Goal: Task Accomplishment & Management: Use online tool/utility

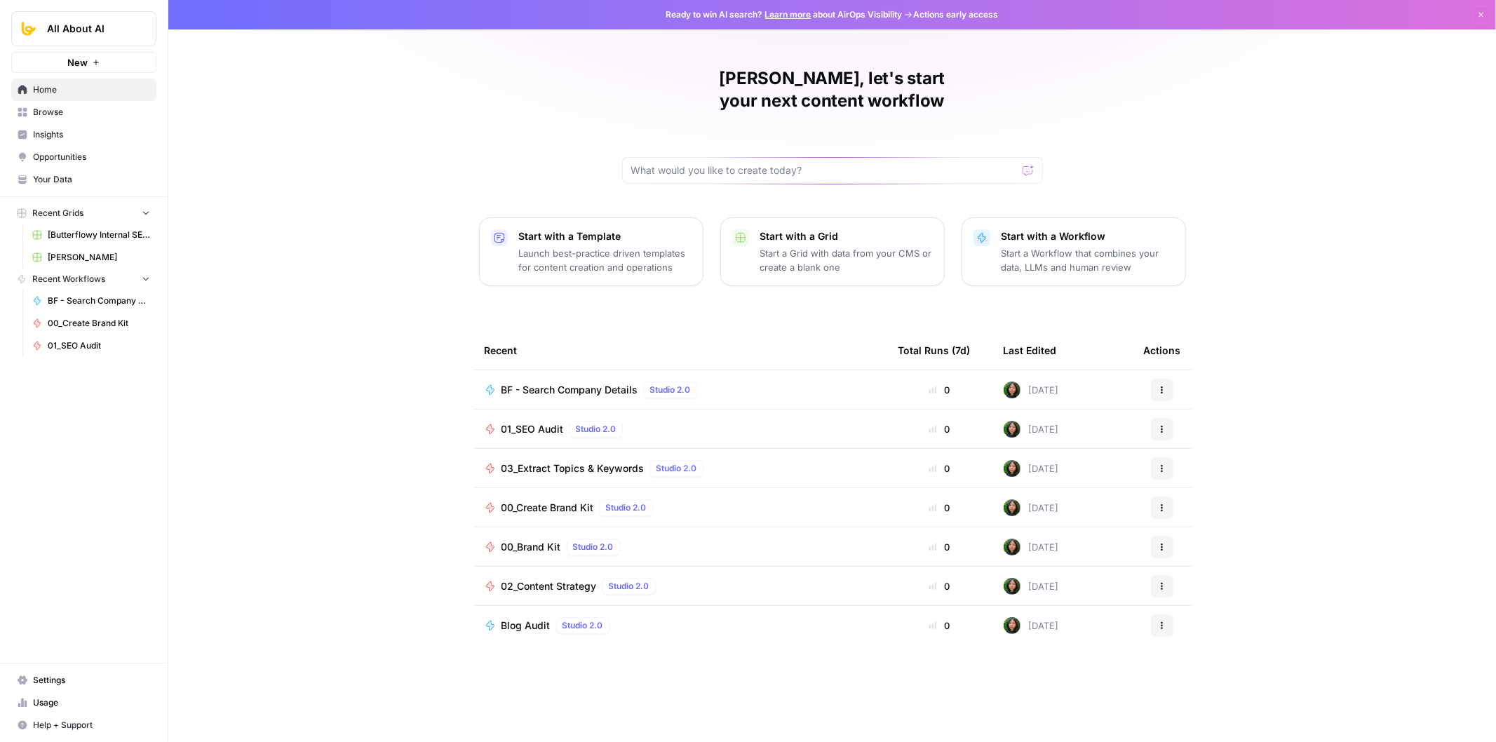
click at [534, 422] on span "01_SEO Audit" at bounding box center [533, 429] width 62 height 14
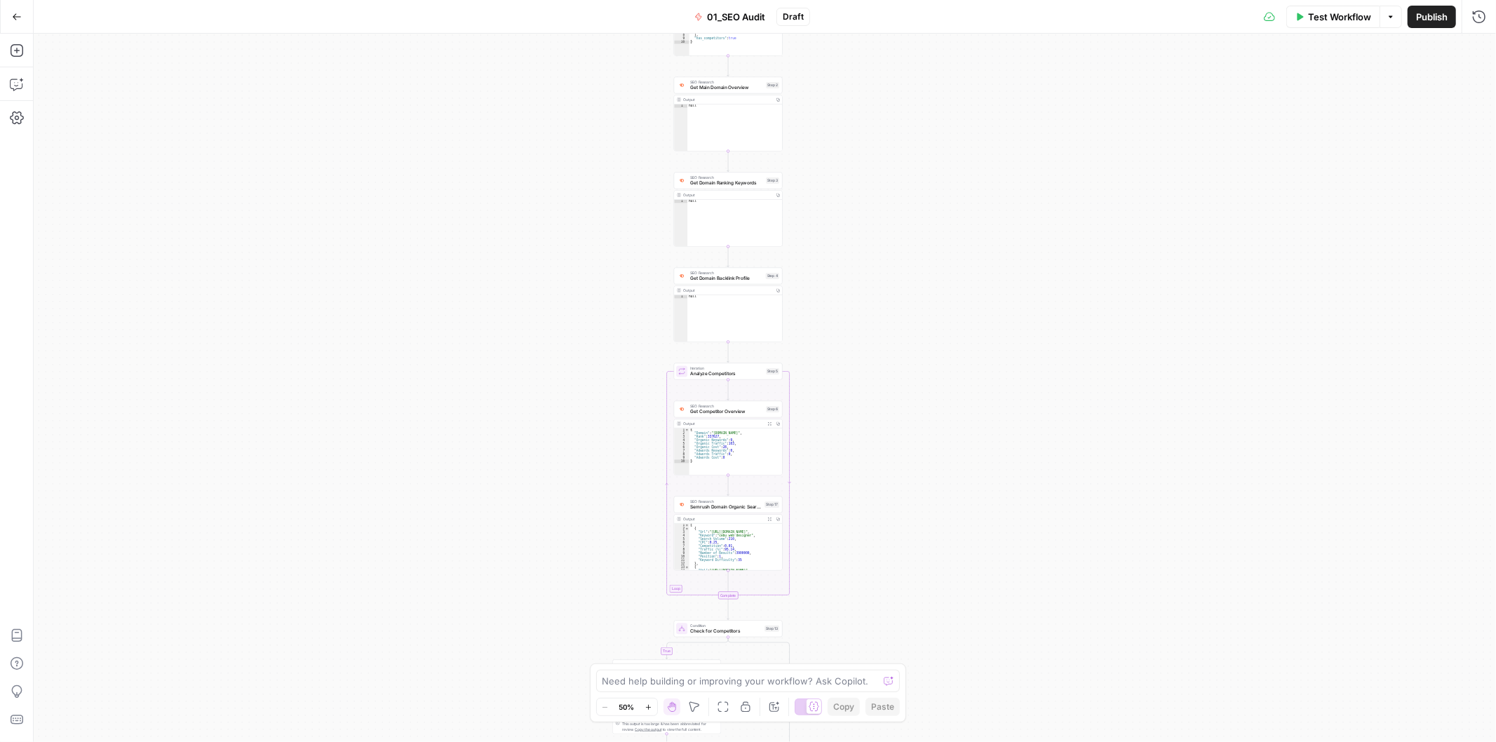
drag, startPoint x: 436, startPoint y: 438, endPoint x: 430, endPoint y: 286, distance: 151.6
click at [429, 481] on div "true false Workflow Set Inputs Inputs Workflow Get Brand Kit Data Step 1 Output…" at bounding box center [765, 388] width 1462 height 708
drag, startPoint x: 421, startPoint y: 320, endPoint x: 383, endPoint y: 300, distance: 42.7
click at [391, 527] on div "true false Workflow Set Inputs Inputs Workflow Get Brand Kit Data Step 1 Output…" at bounding box center [765, 388] width 1462 height 708
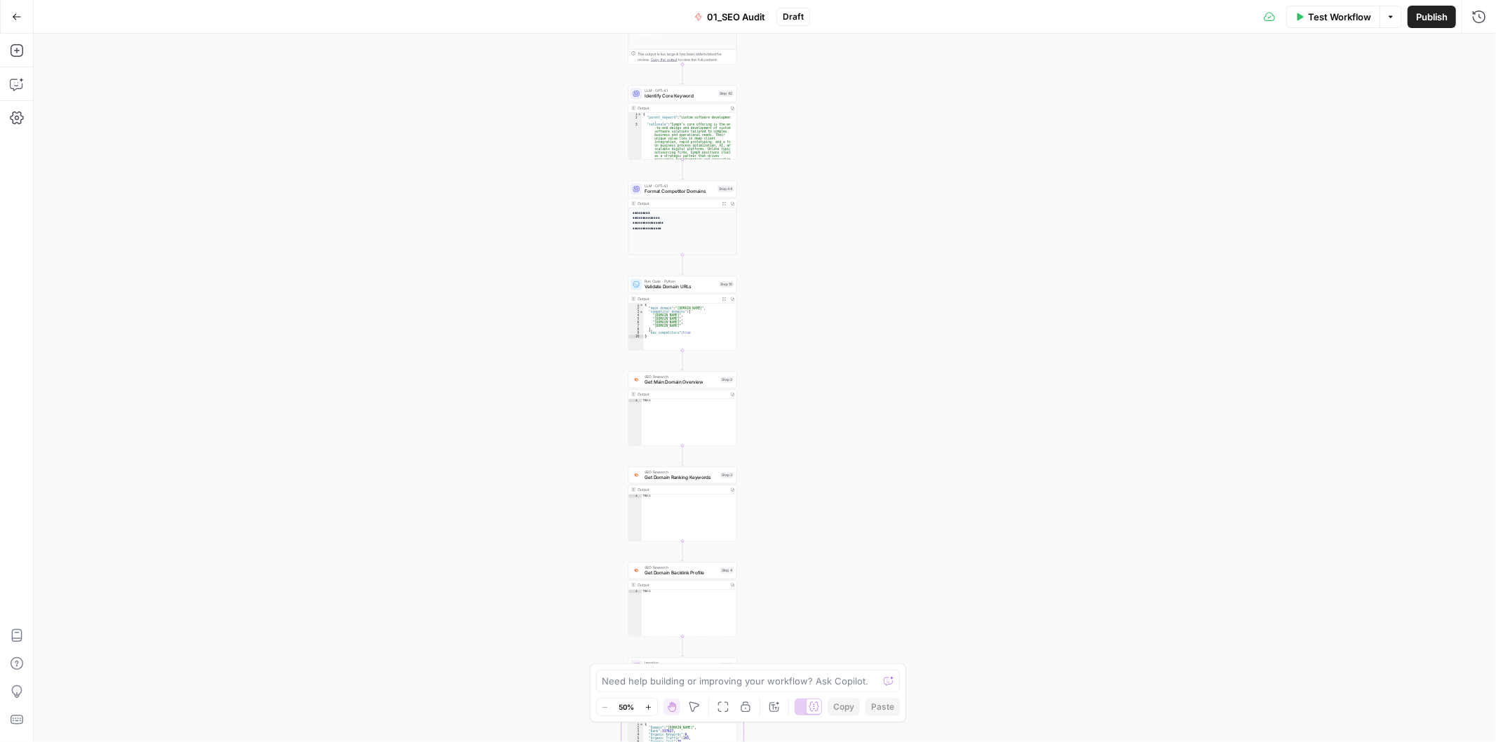
click at [356, 503] on div "true false Workflow Set Inputs Inputs Workflow Get Brand Kit Data Step 1 Output…" at bounding box center [765, 388] width 1462 height 708
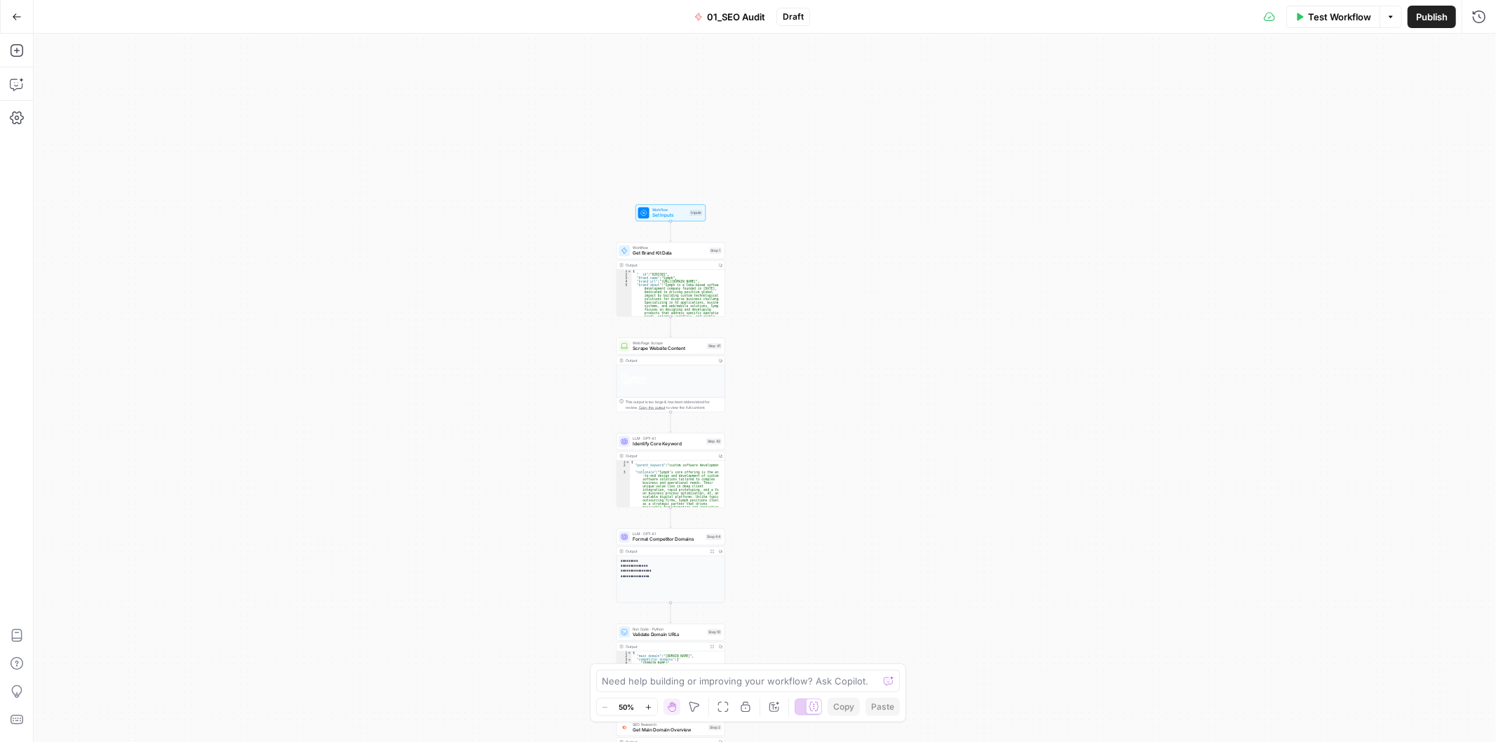
drag, startPoint x: 405, startPoint y: 326, endPoint x: 411, endPoint y: 411, distance: 85.1
click at [411, 411] on div "true false Workflow Set Inputs Inputs Workflow Get Brand Kit Data Step 1 Output…" at bounding box center [765, 388] width 1462 height 708
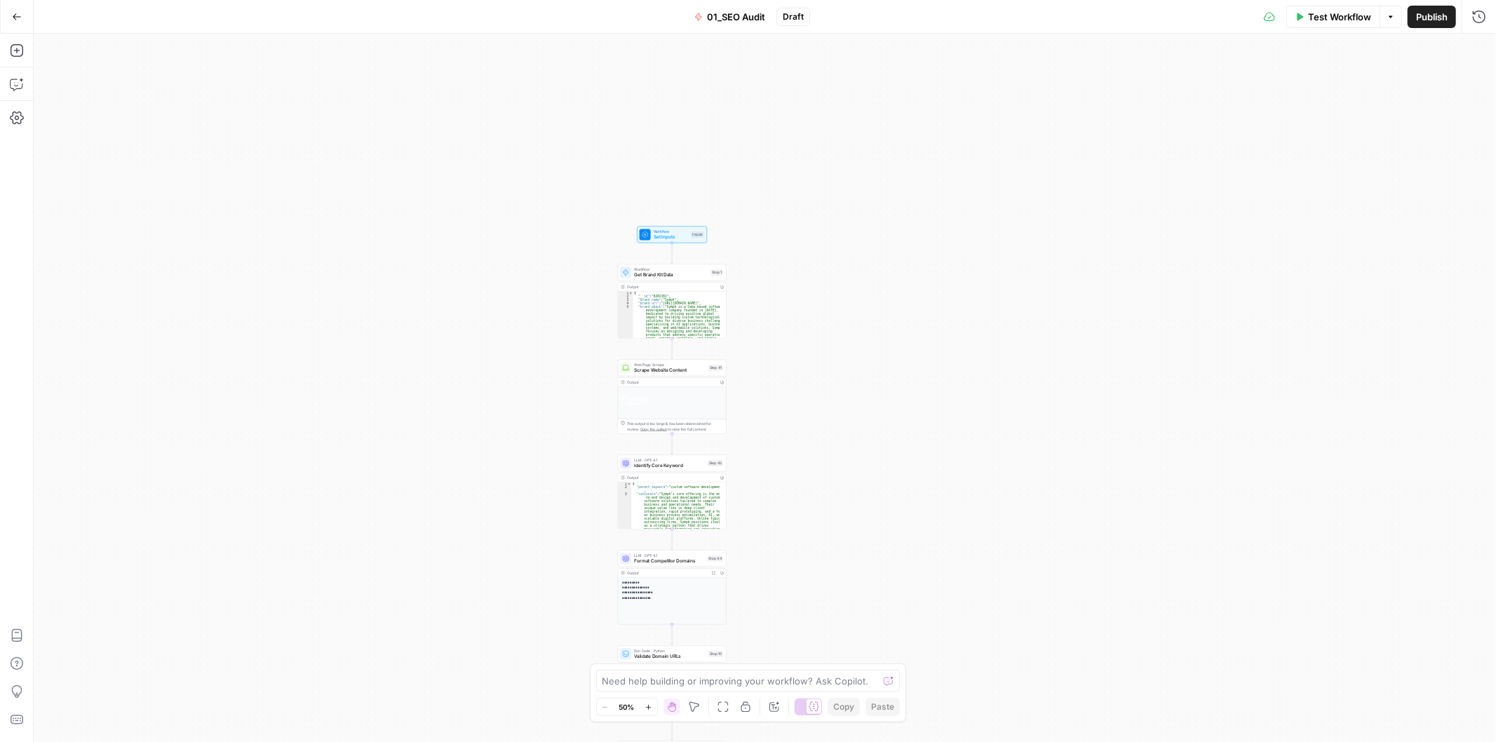
drag, startPoint x: 459, startPoint y: 390, endPoint x: 450, endPoint y: 381, distance: 12.4
click at [450, 381] on div "true false Workflow Set Inputs Inputs Workflow Get Brand Kit Data Step 1 Output…" at bounding box center [765, 388] width 1462 height 708
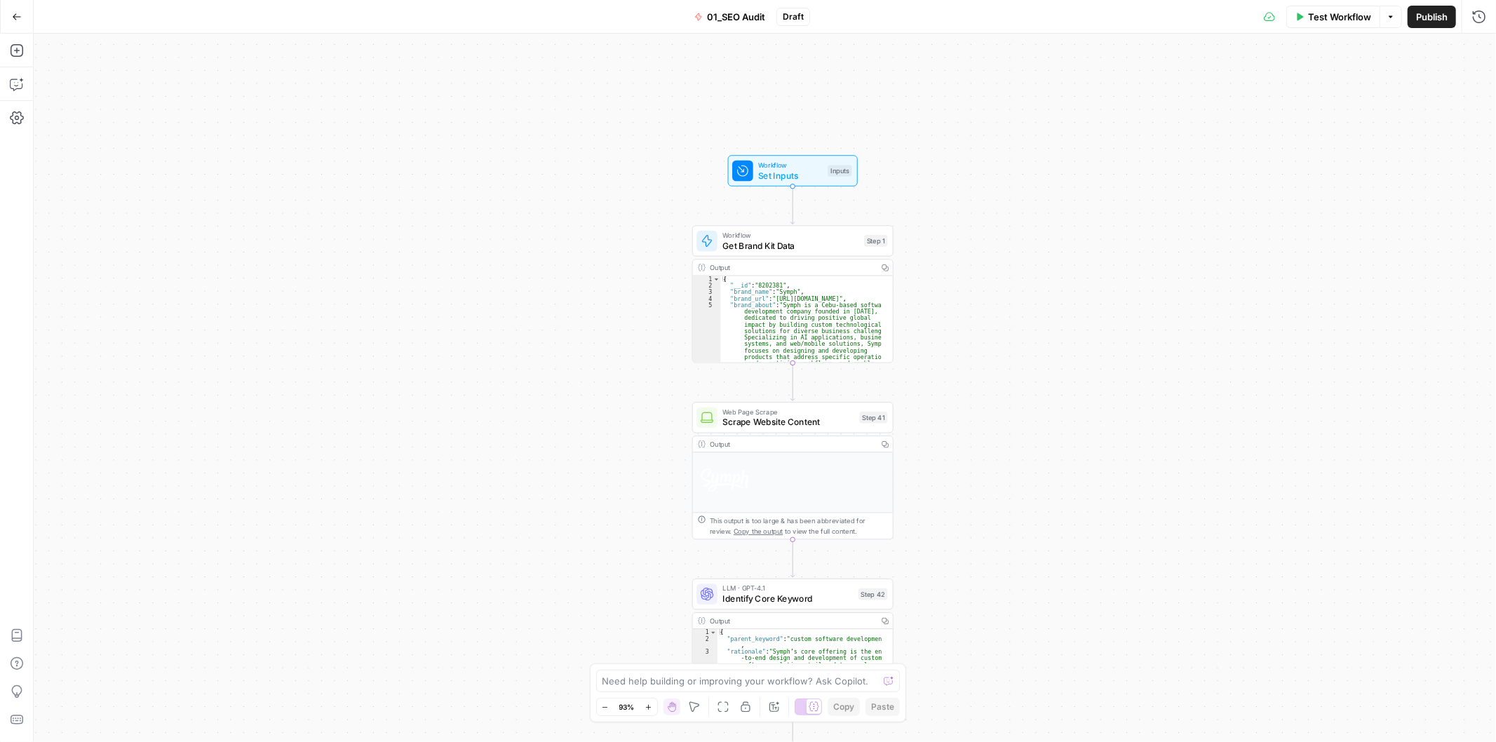
drag, startPoint x: 520, startPoint y: 239, endPoint x: 291, endPoint y: 197, distance: 232.5
click at [326, 238] on div "true false Workflow Set Inputs Inputs Workflow Get Brand Kit Data Step 1 Output…" at bounding box center [765, 388] width 1462 height 708
